Goal: Information Seeking & Learning: Learn about a topic

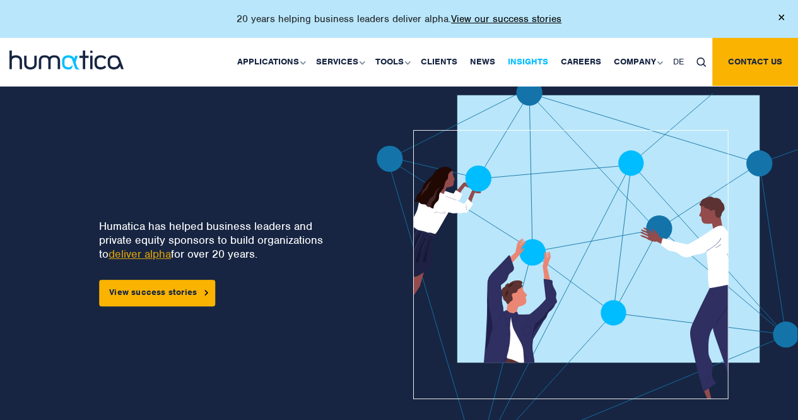
click at [545, 60] on link "Insights" at bounding box center [528, 62] width 53 height 48
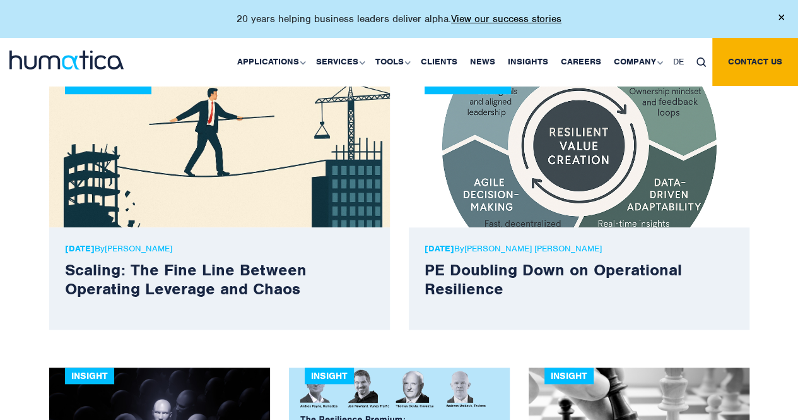
scroll to position [505, 0]
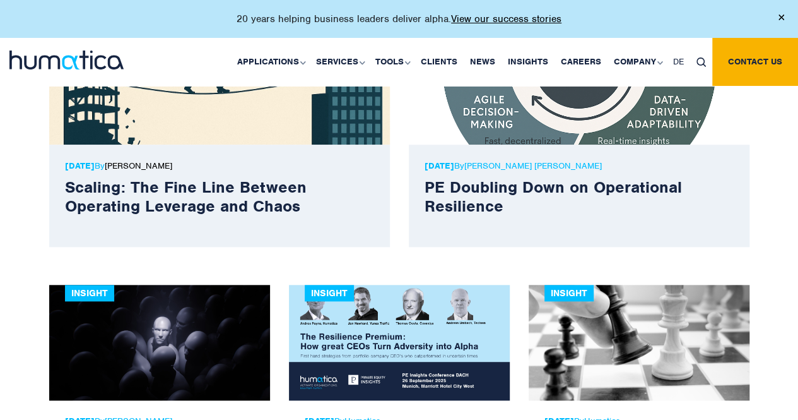
click at [168, 164] on link "Melissa Mounce" at bounding box center [139, 165] width 68 height 11
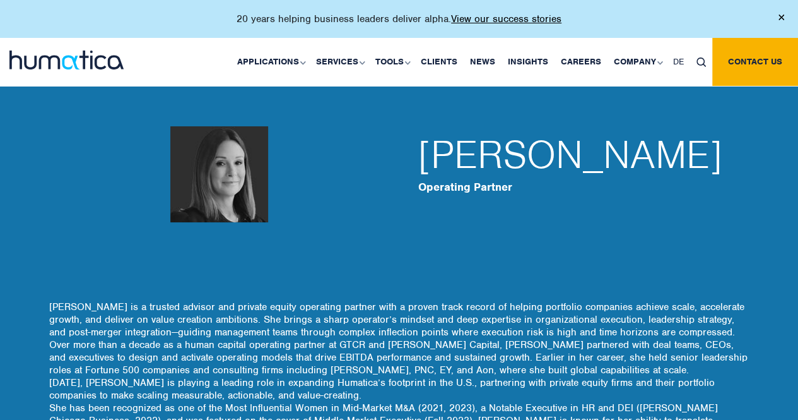
scroll to position [126, 0]
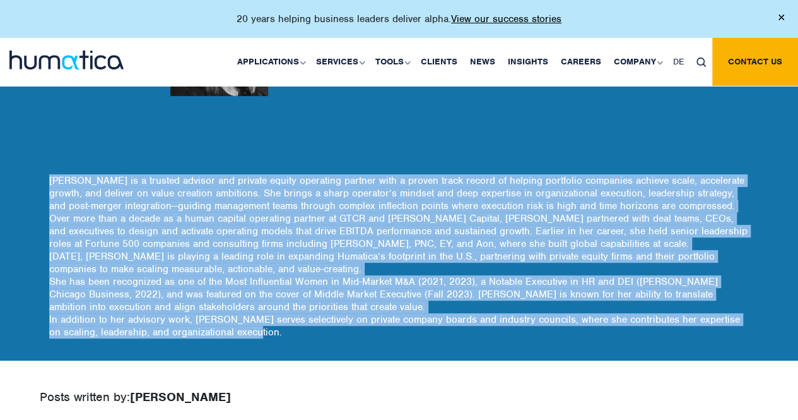
drag, startPoint x: 50, startPoint y: 181, endPoint x: 251, endPoint y: 337, distance: 254.5
click at [251, 337] on p "Melissa Mounce Mithal is a trusted advisor and private equity operating partner…" at bounding box center [399, 257] width 700 height 167
copy p "Melissa Mounce Mithal is a trusted advisor and private equity operating partner…"
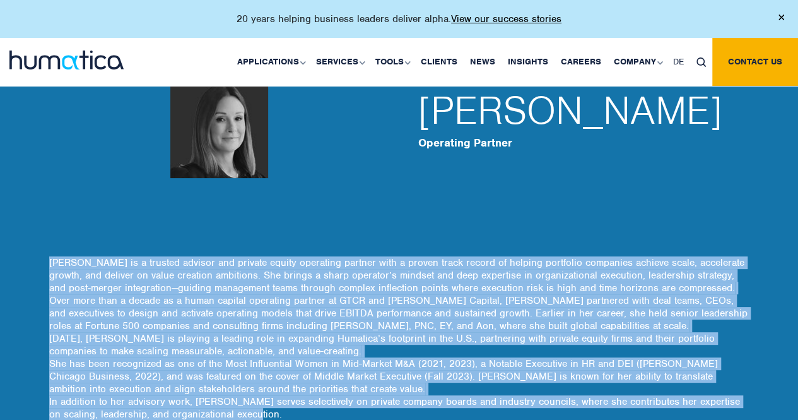
scroll to position [0, 0]
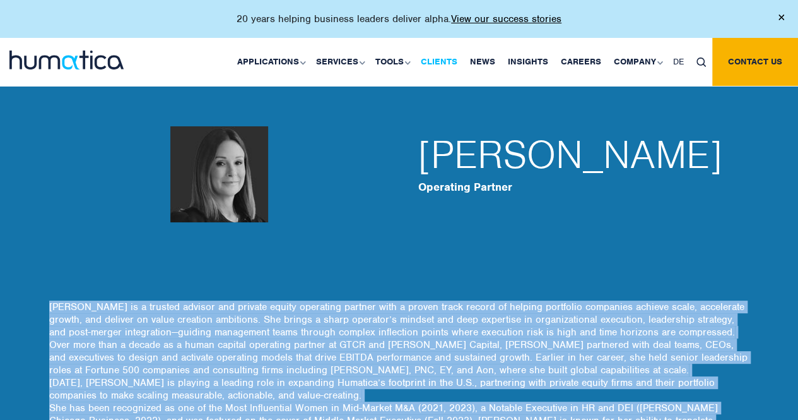
click at [442, 58] on link "Clients" at bounding box center [438, 62] width 49 height 48
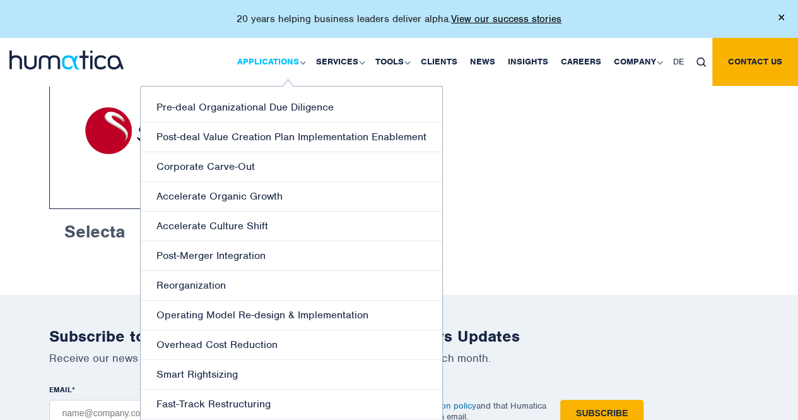
scroll to position [2334, 0]
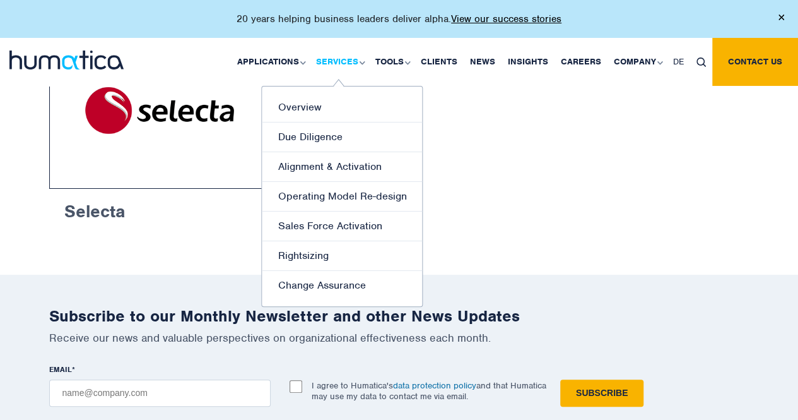
click at [338, 59] on link "Services" at bounding box center [339, 62] width 59 height 48
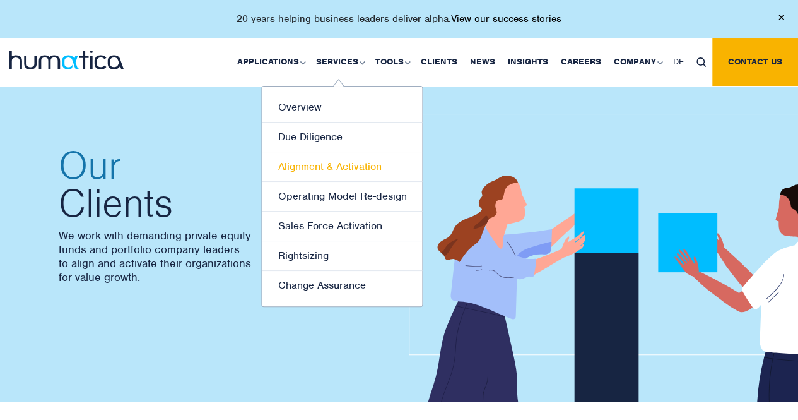
click at [309, 166] on link "Alignment & Activation" at bounding box center [342, 167] width 160 height 30
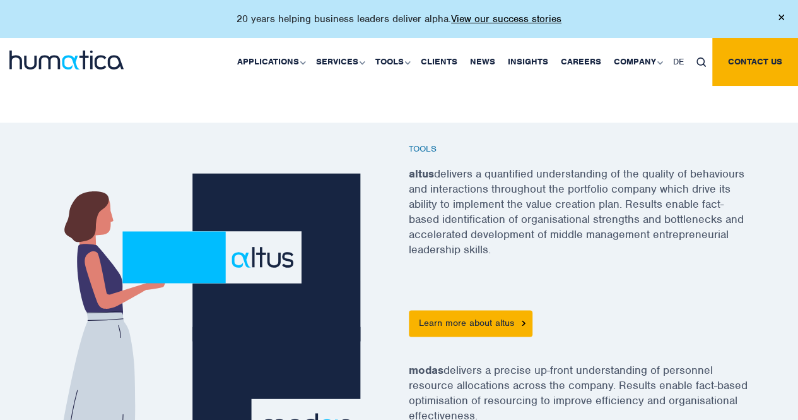
scroll to position [694, 0]
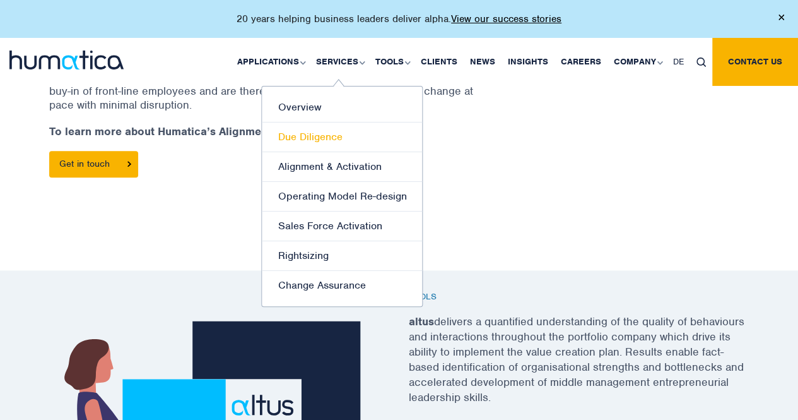
click at [299, 135] on link "Due Diligence" at bounding box center [342, 137] width 160 height 30
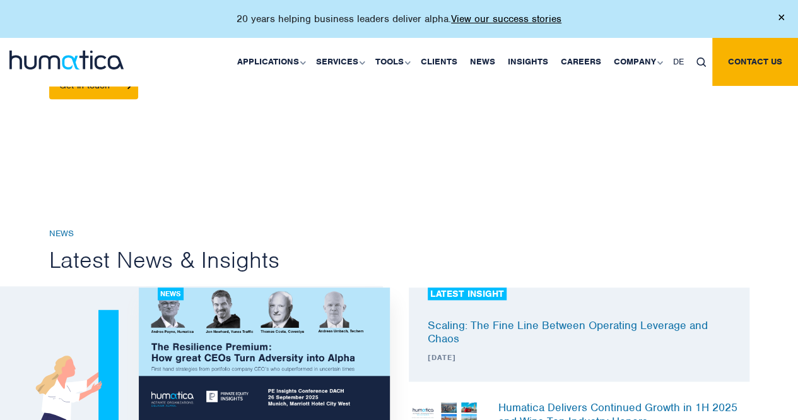
scroll to position [757, 0]
